Goal: Book appointment/travel/reservation

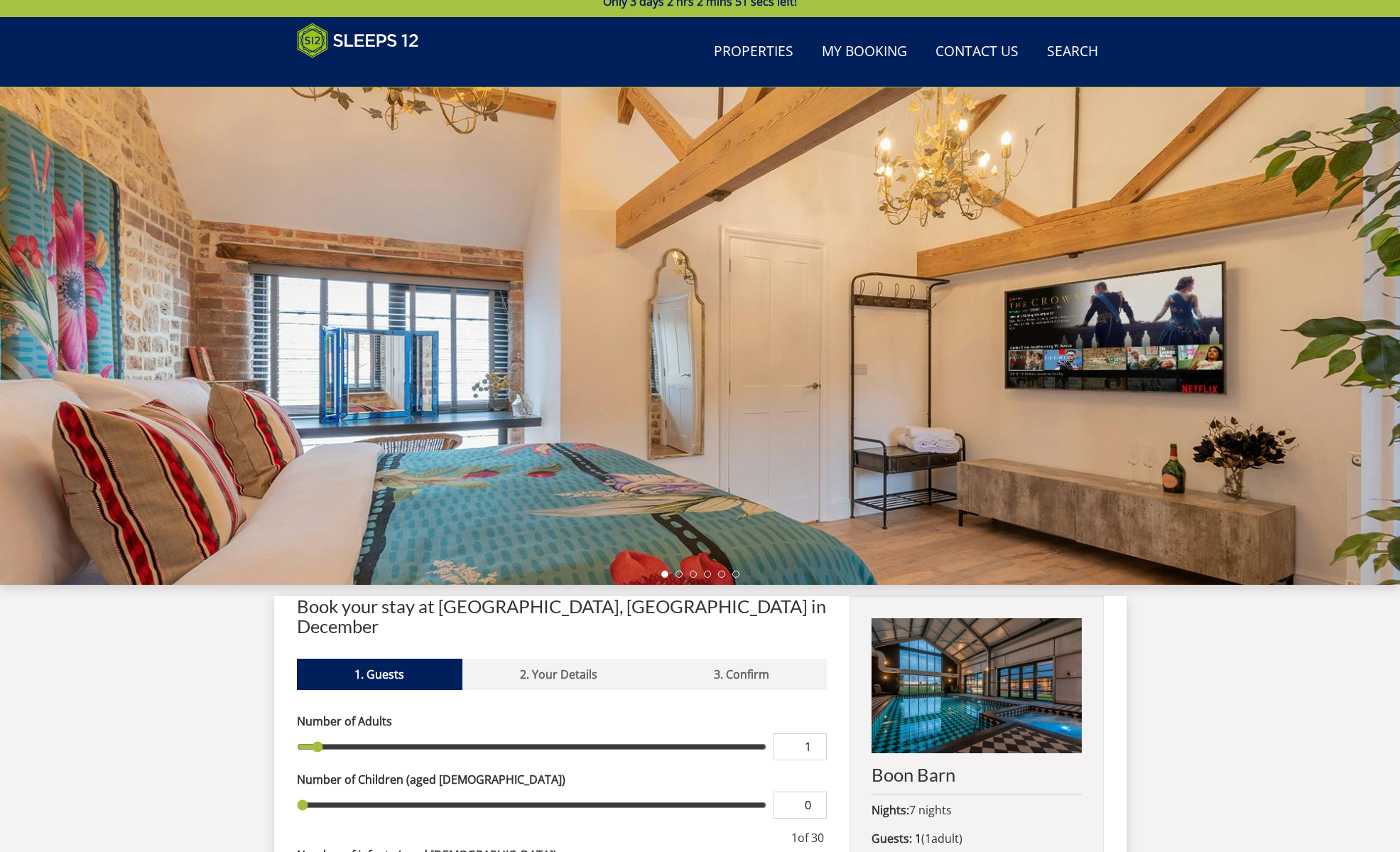
scroll to position [35, 0]
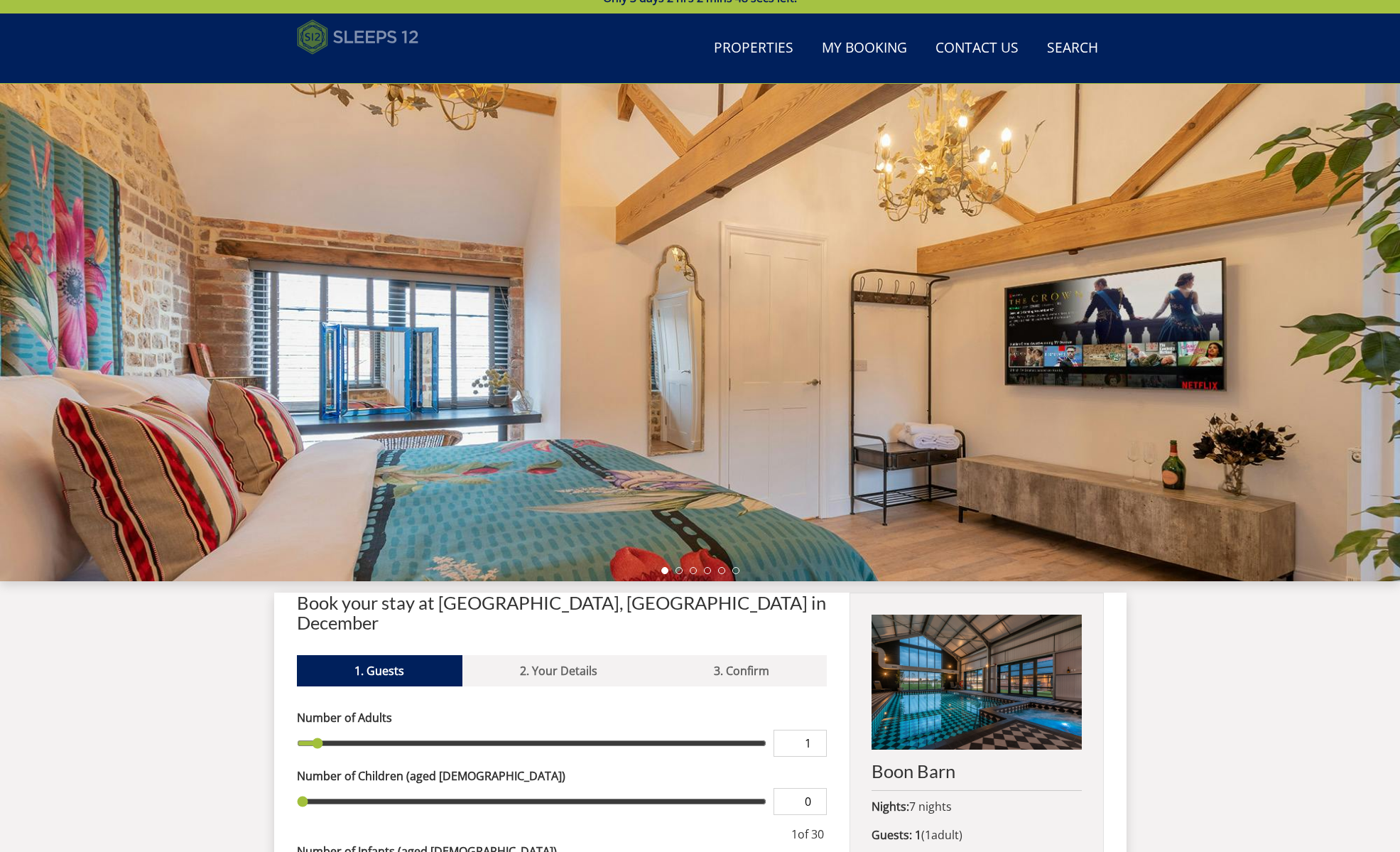
click at [304, 36] on img at bounding box center [357, 37] width 122 height 36
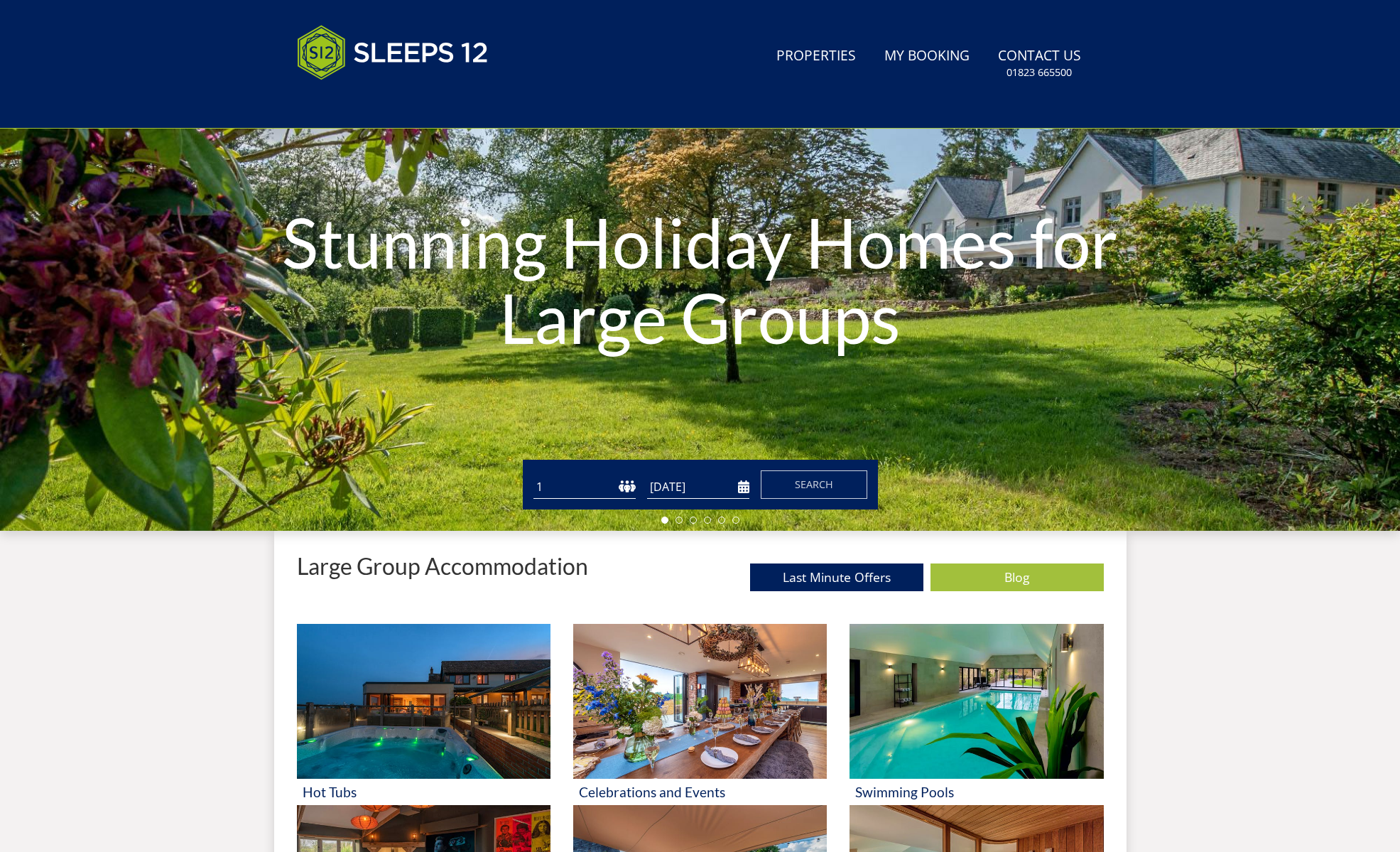
scroll to position [156, 0]
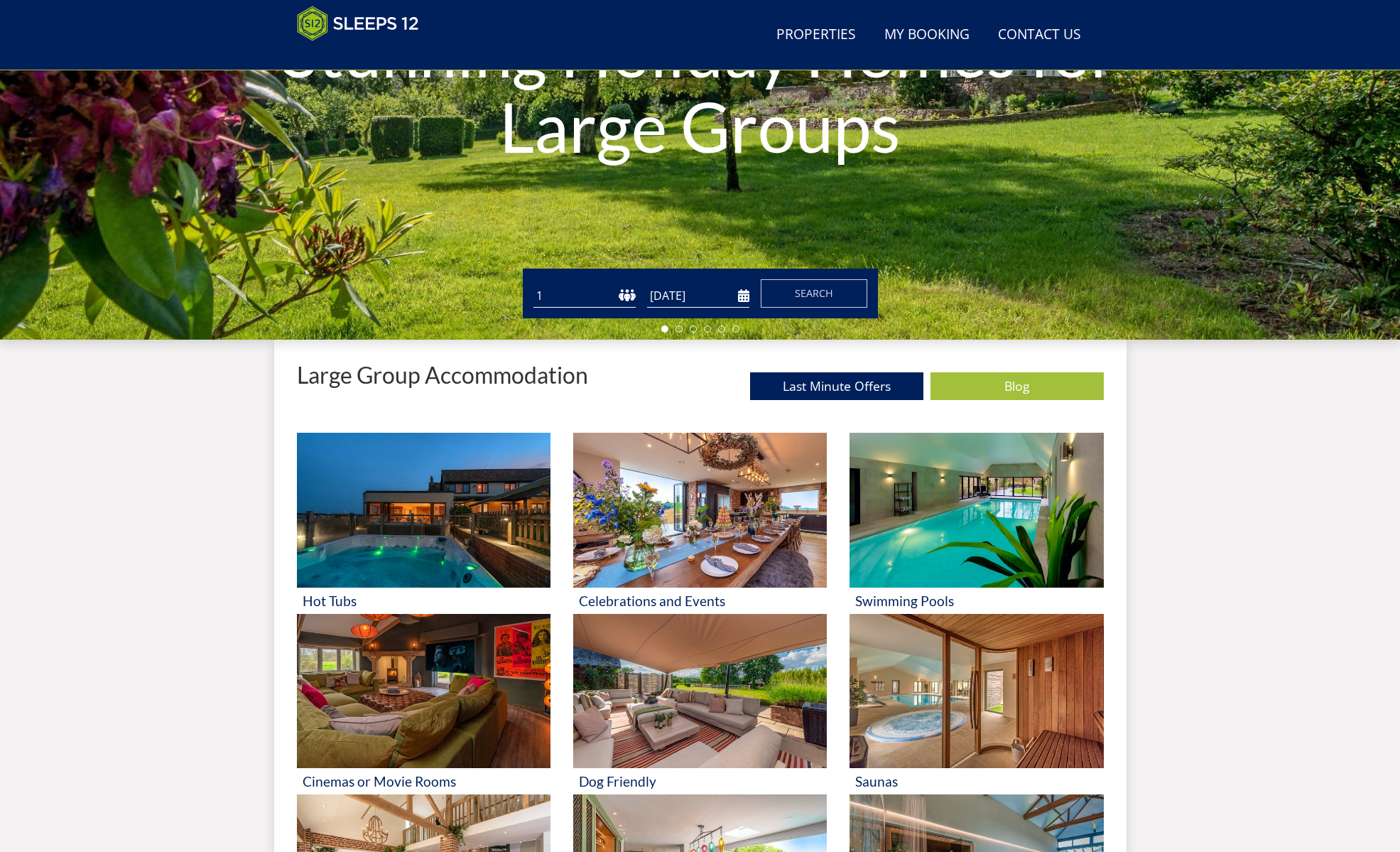
scroll to position [156, 0]
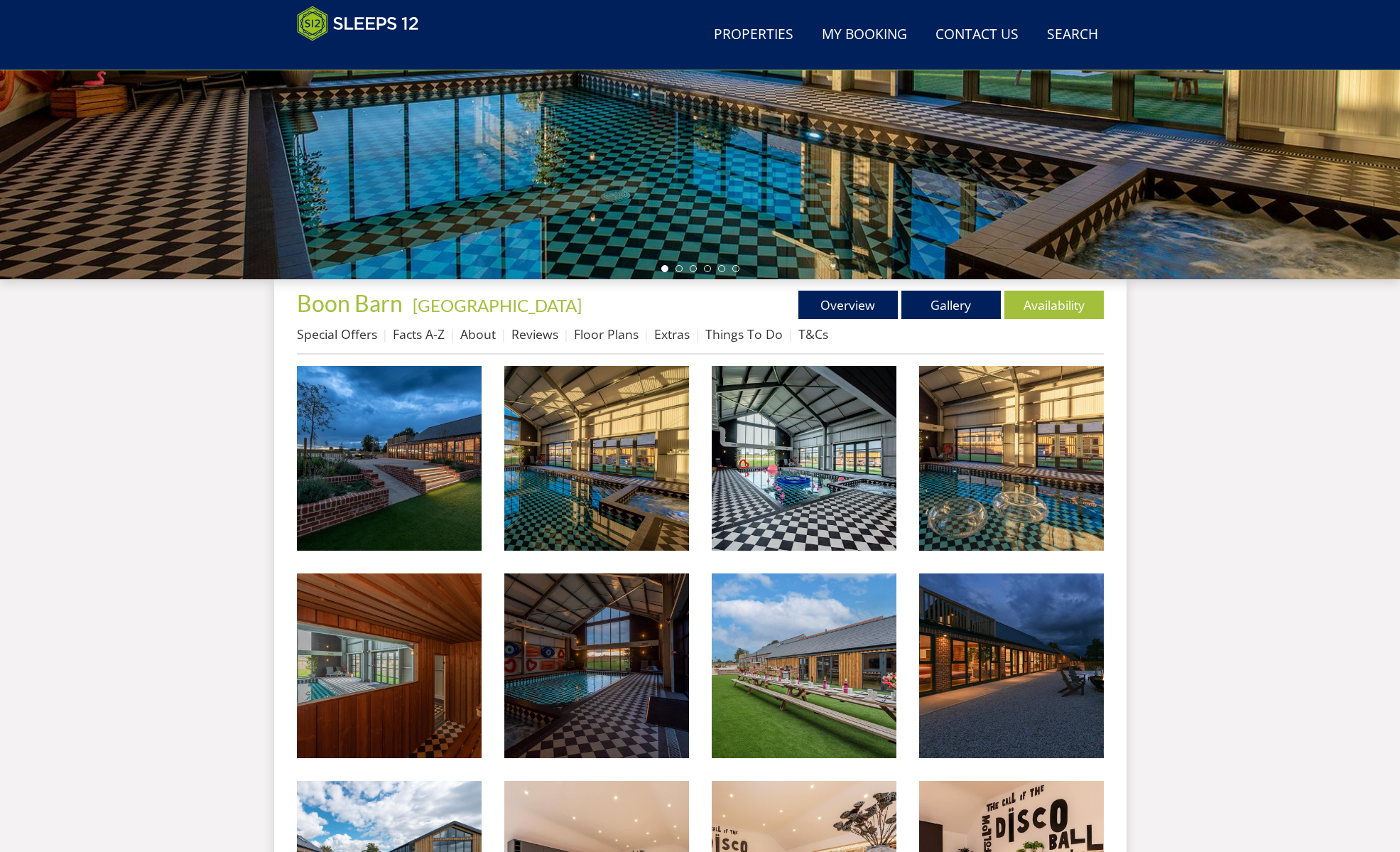
scroll to position [370, 0]
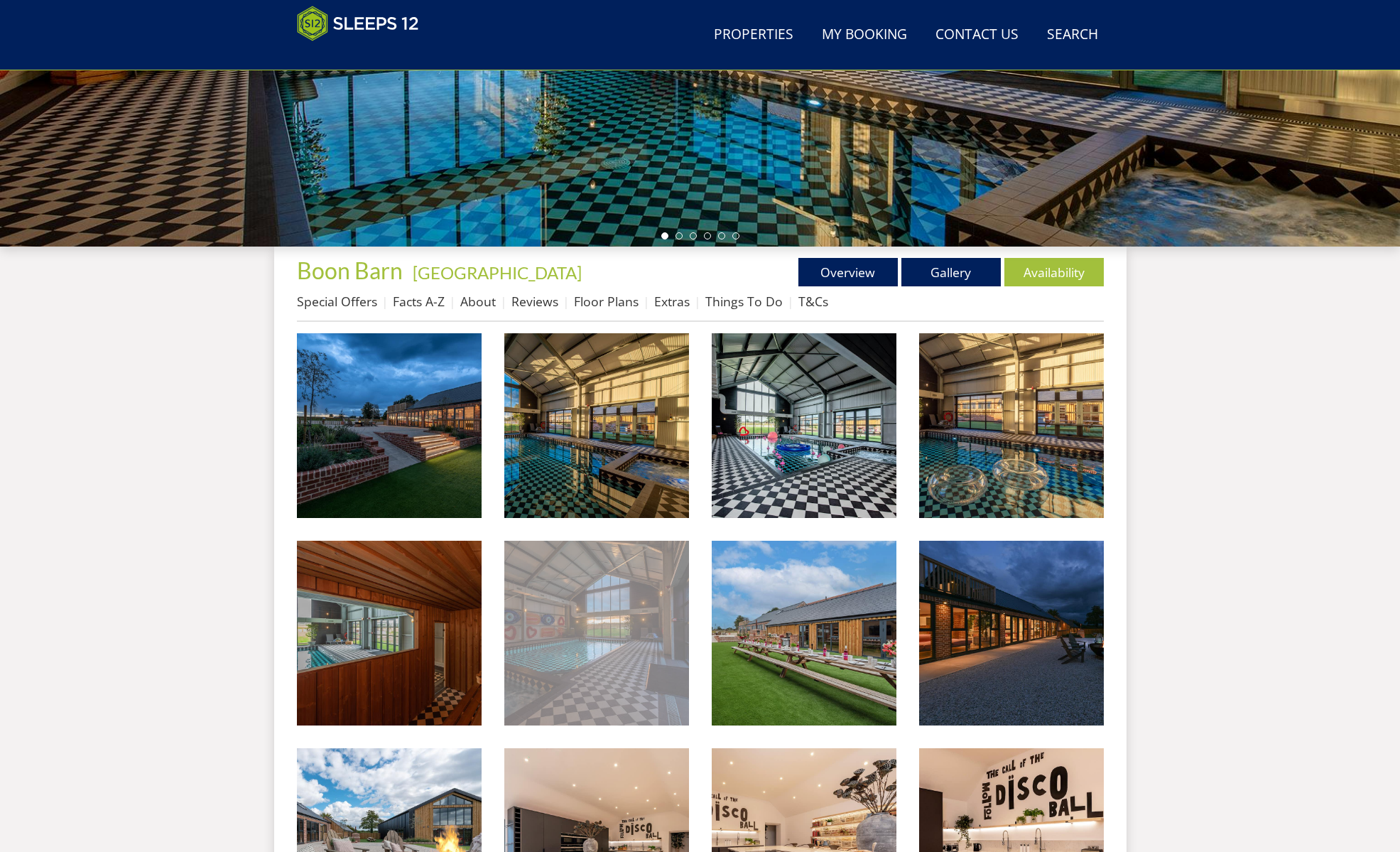
click at [595, 635] on img at bounding box center [596, 633] width 185 height 185
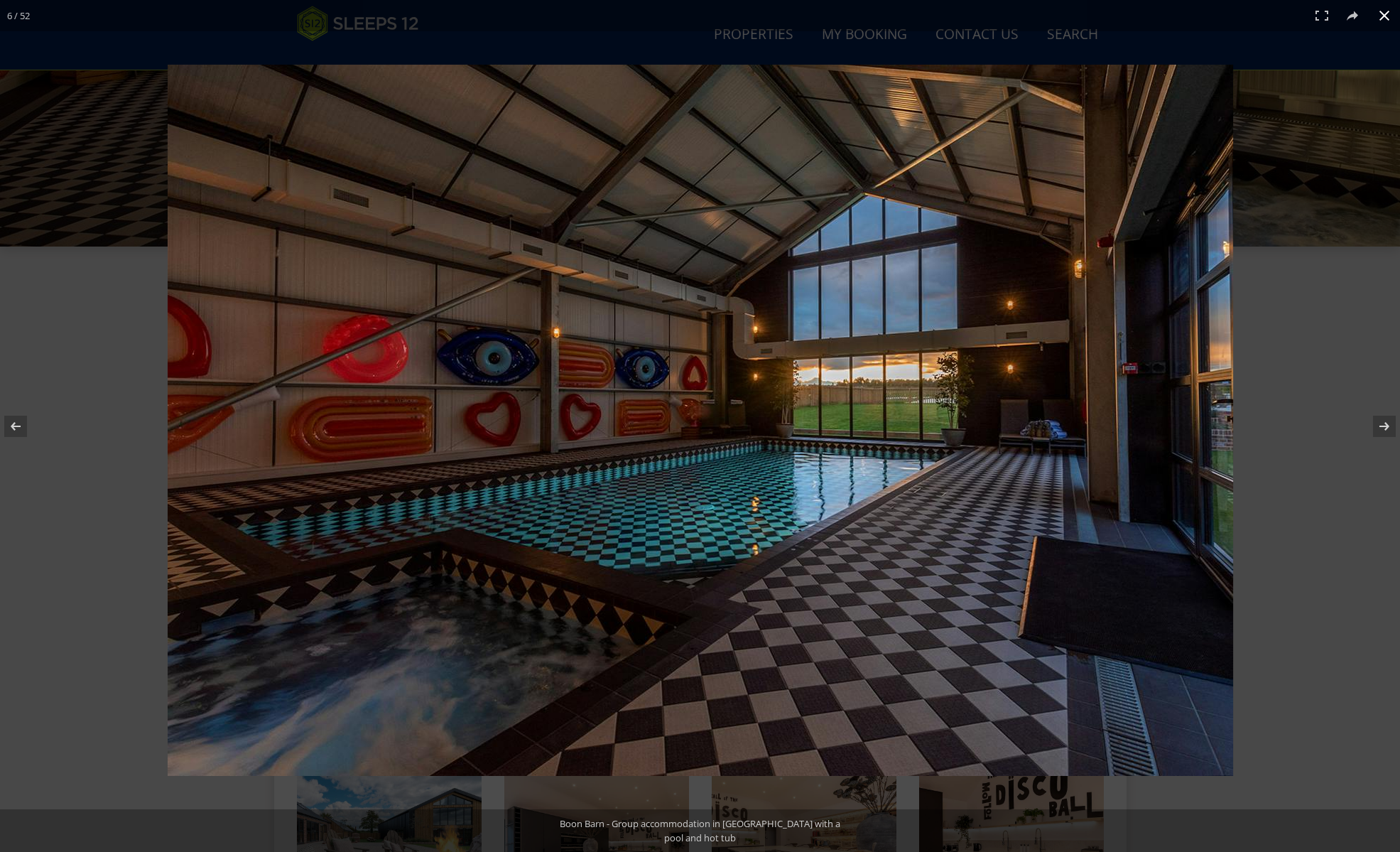
click at [1372, 576] on div at bounding box center [808, 454] width 1280 height 778
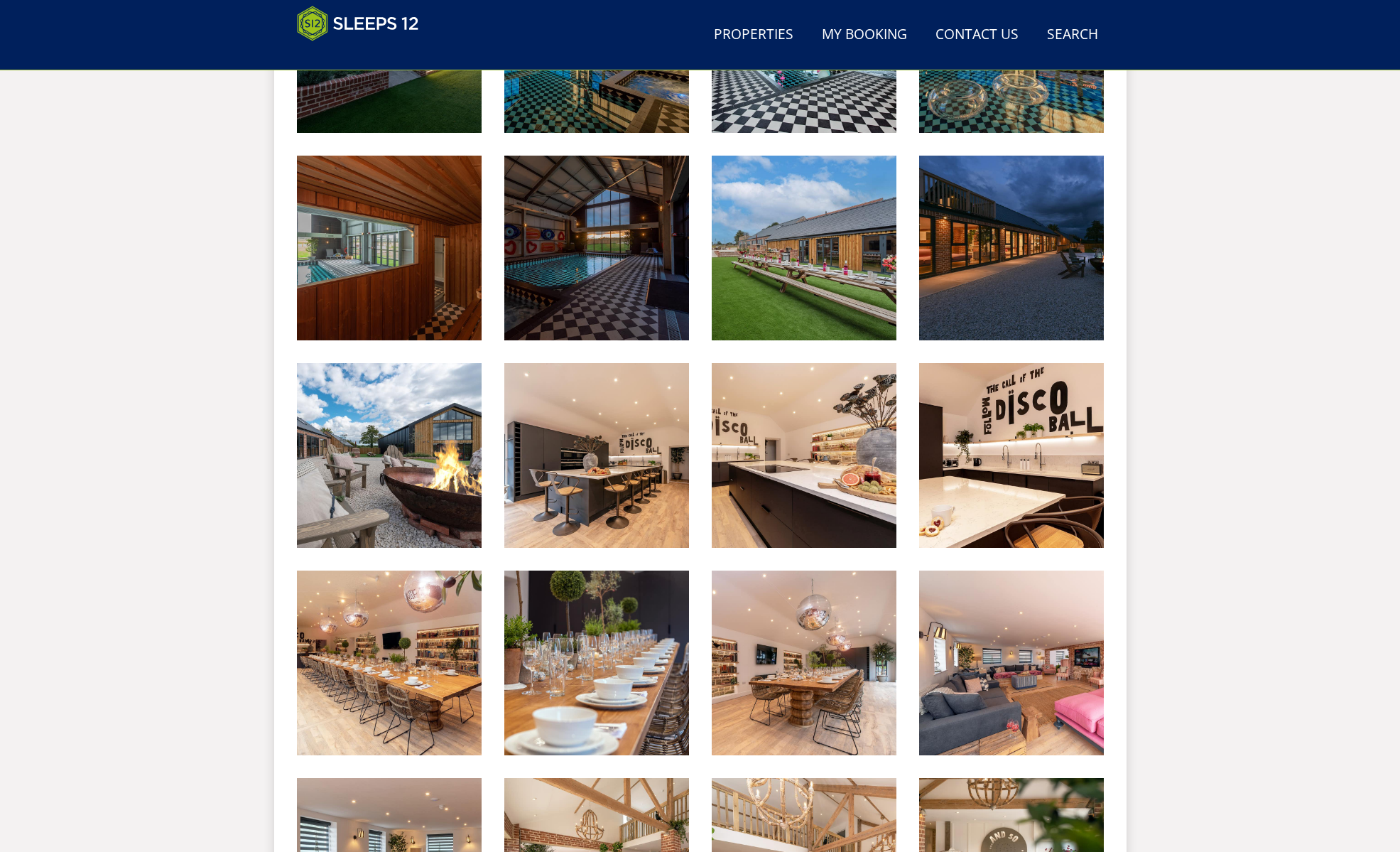
scroll to position [795, 0]
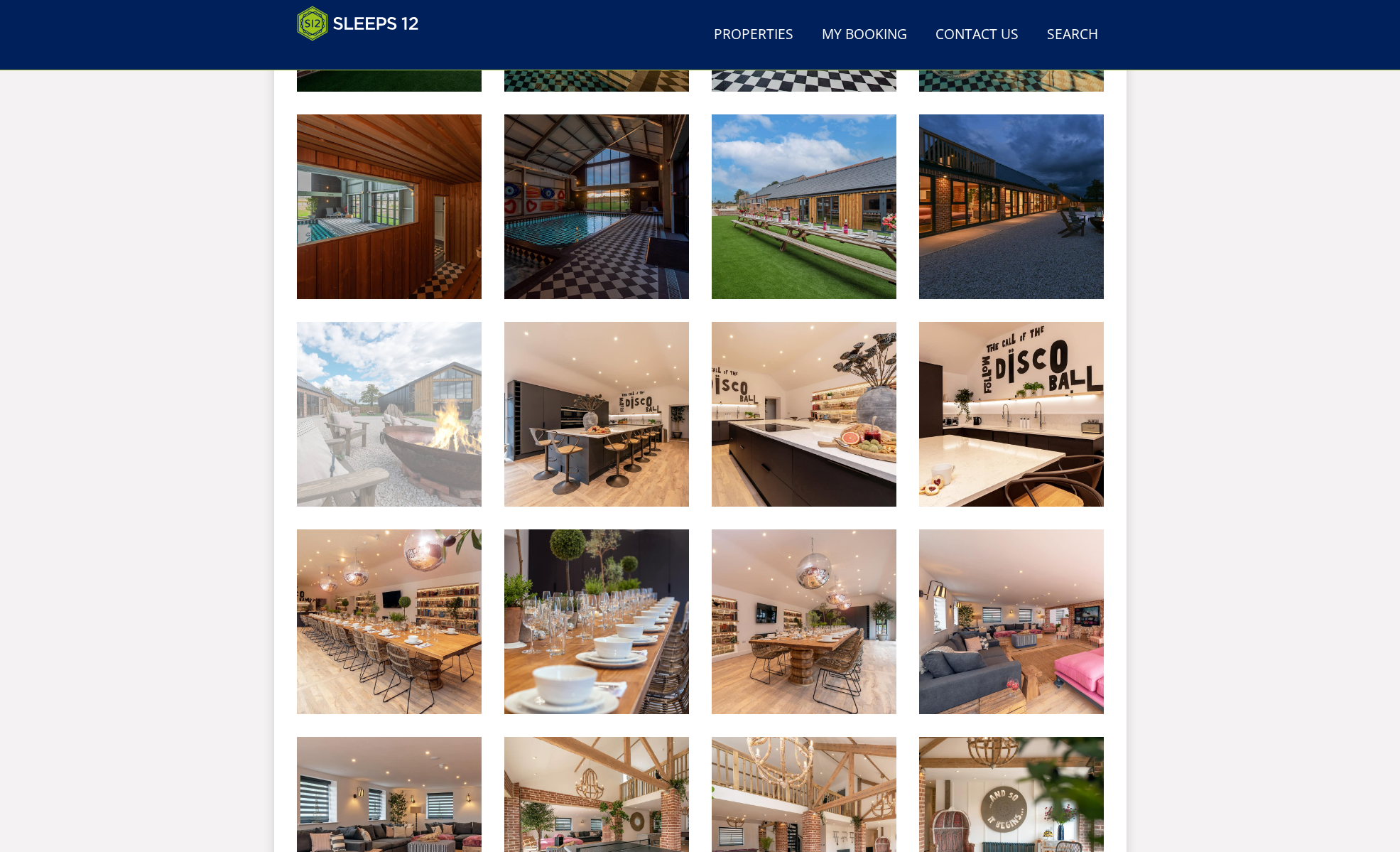
click at [412, 454] on img at bounding box center [389, 414] width 185 height 185
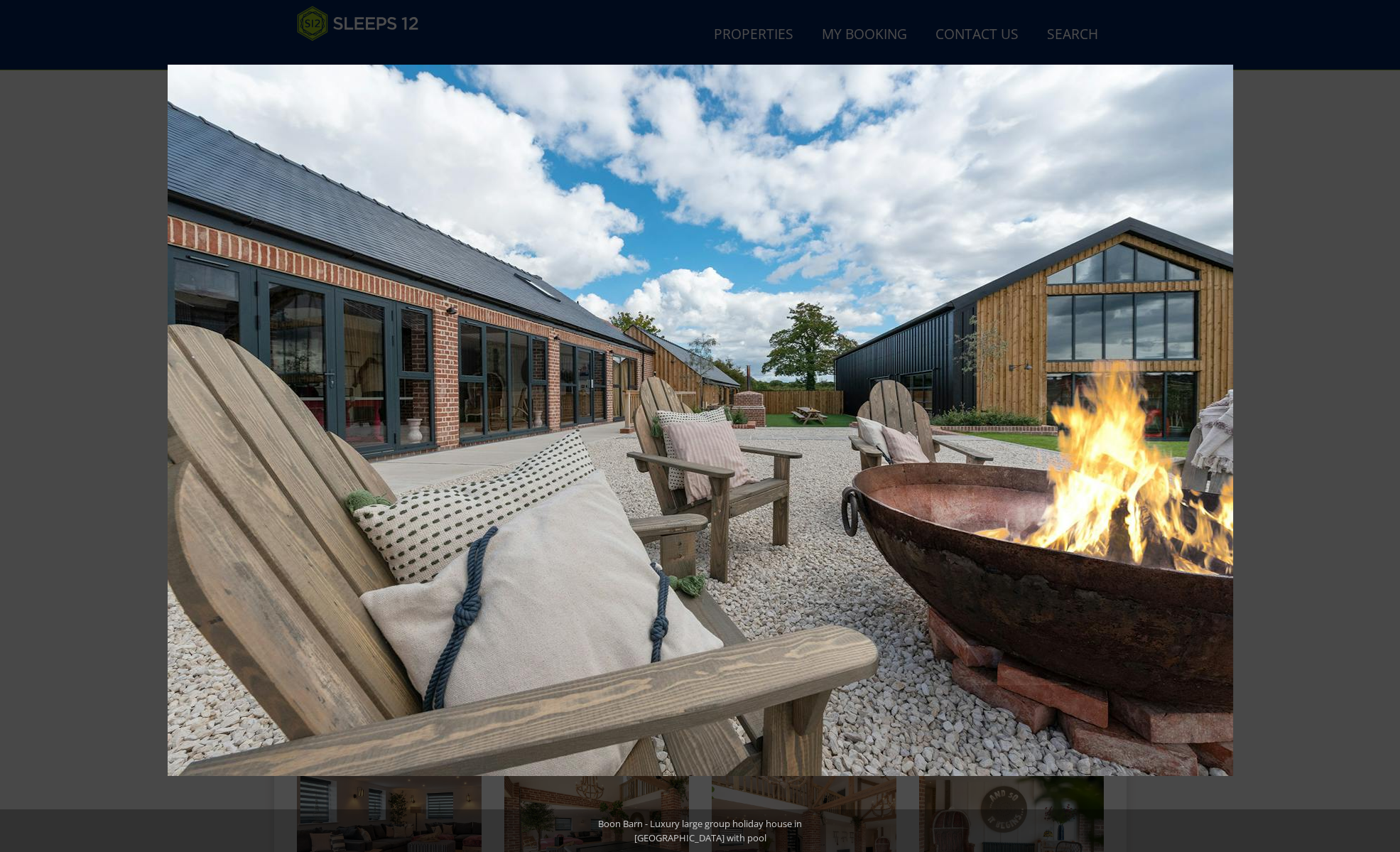
click at [113, 463] on div at bounding box center [700, 426] width 1400 height 852
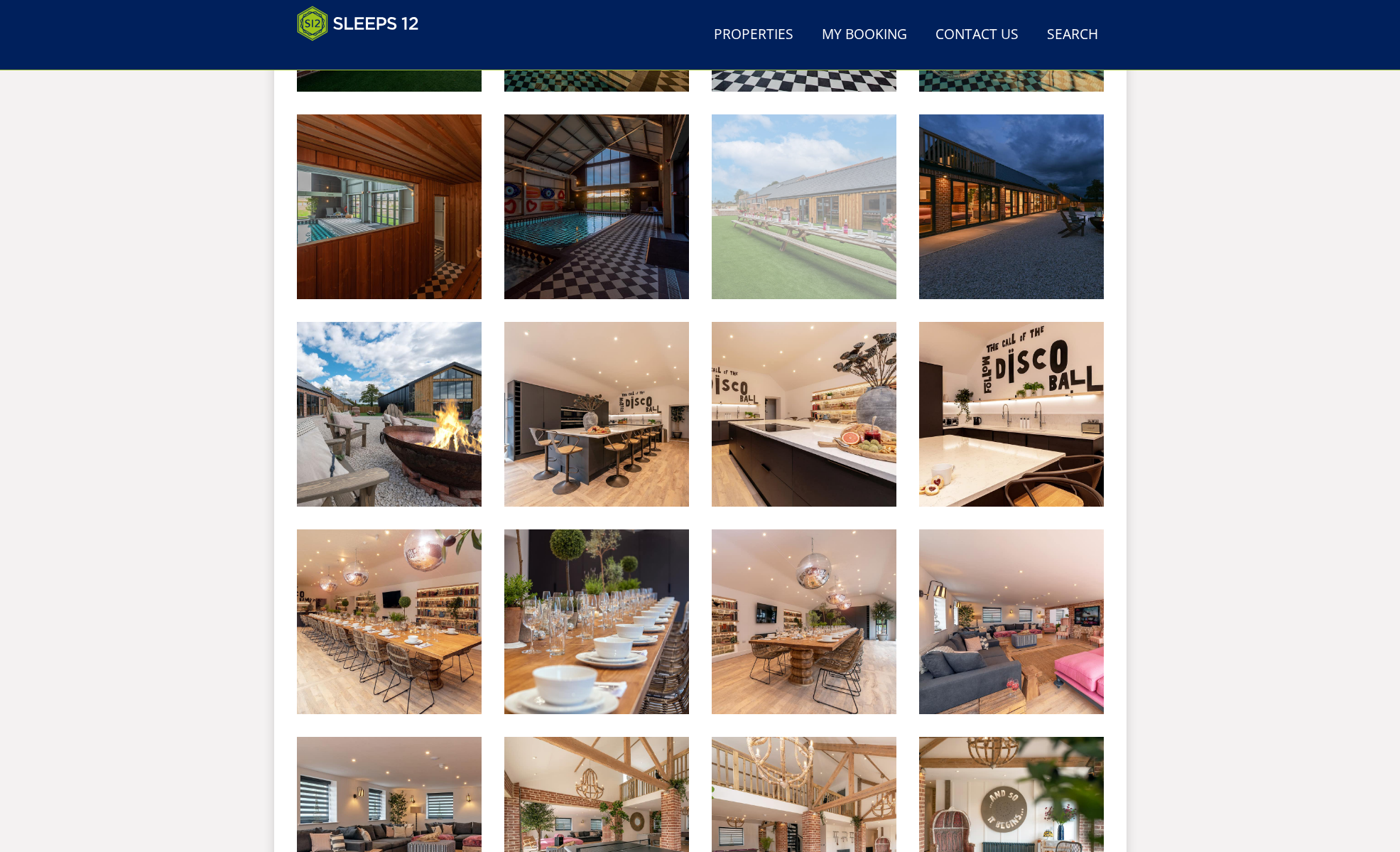
click at [854, 231] on img at bounding box center [804, 207] width 185 height 185
